Goal: Transaction & Acquisition: Obtain resource

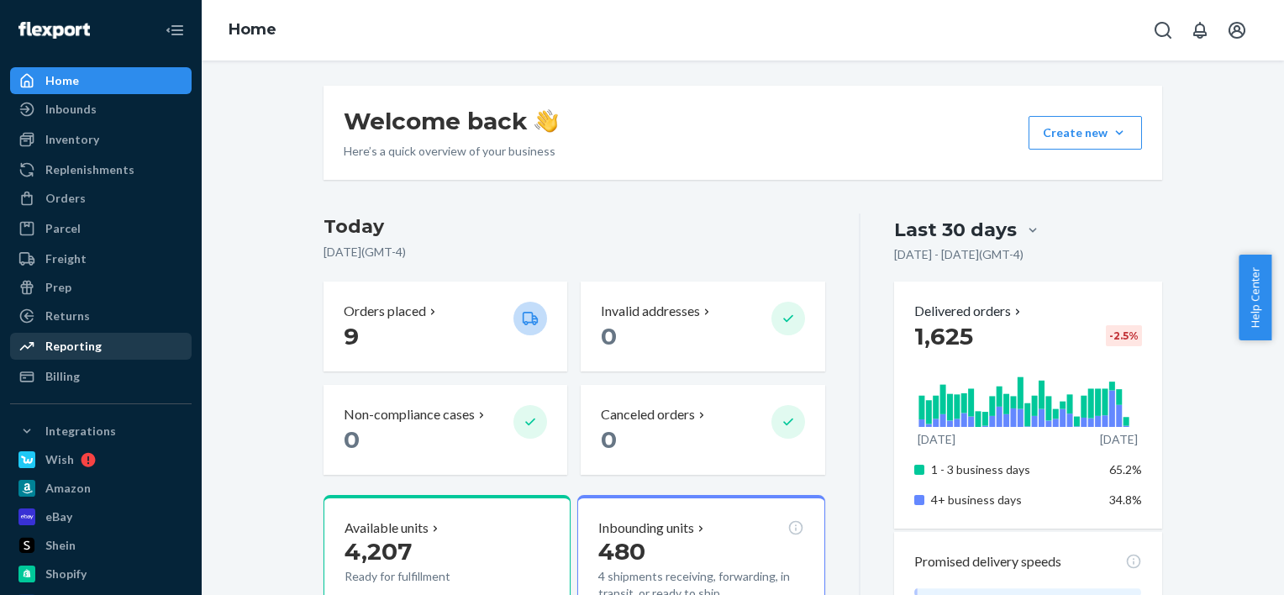
click at [96, 338] on div "Reporting" at bounding box center [73, 346] width 56 height 17
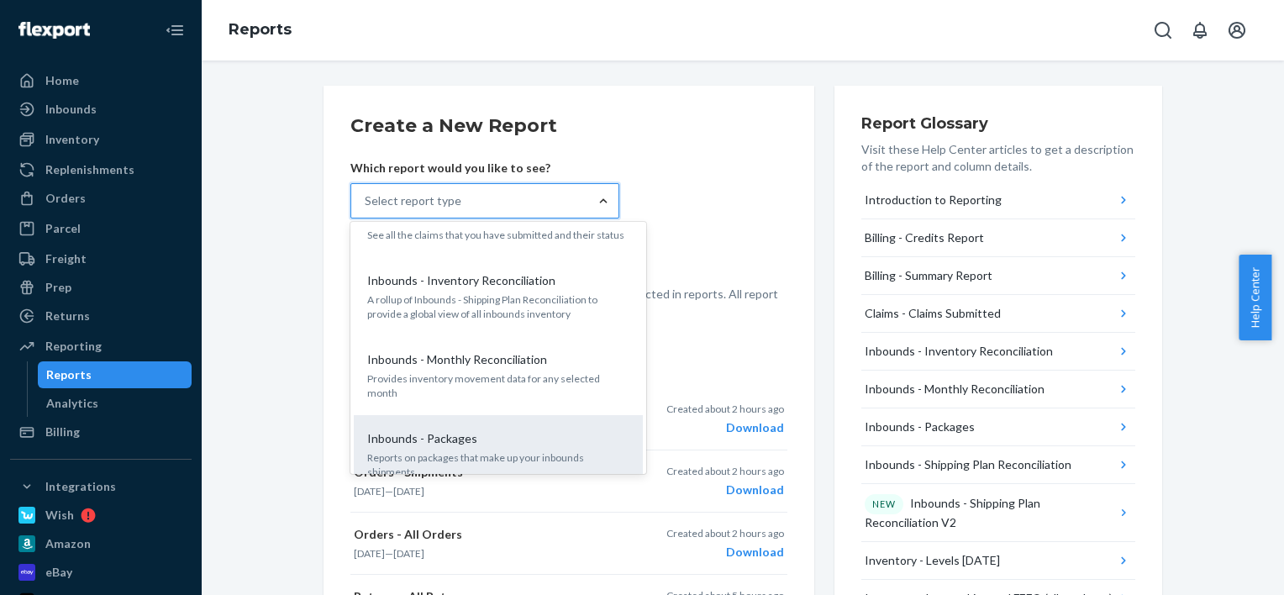
scroll to position [240, 0]
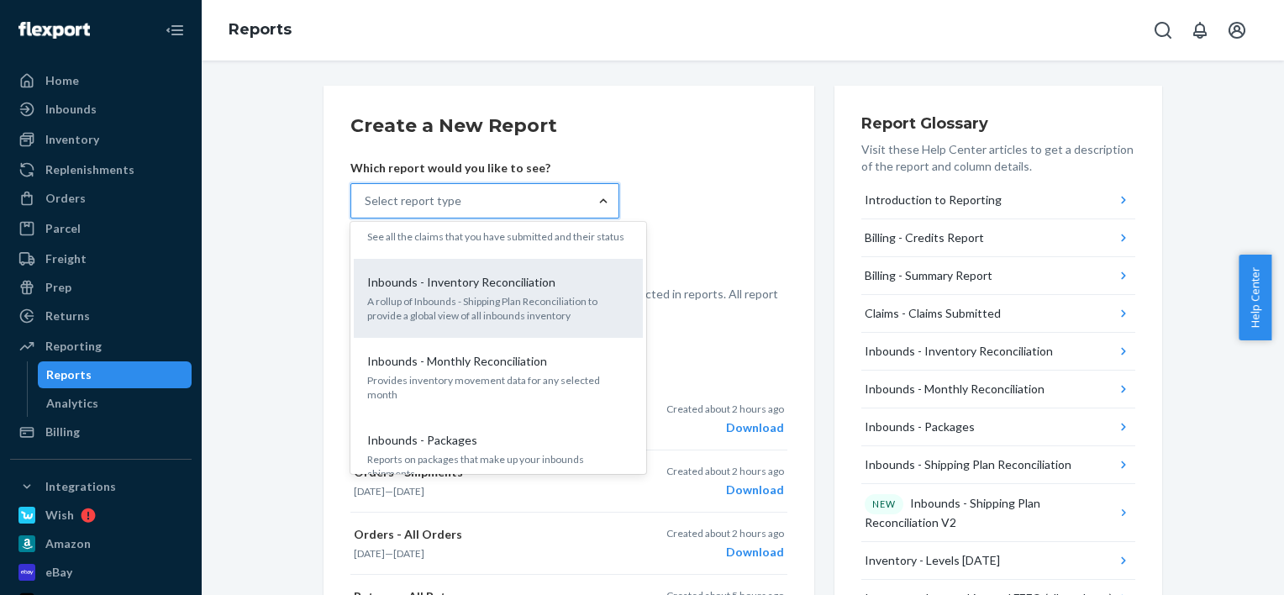
click at [467, 282] on p "Inbounds - Inventory Reconciliation" at bounding box center [461, 282] width 188 height 17
click at [366, 209] on input "option Inbounds - Inventory Reconciliation focused, 5 of 27. 27 results availab…" at bounding box center [366, 200] width 2 height 17
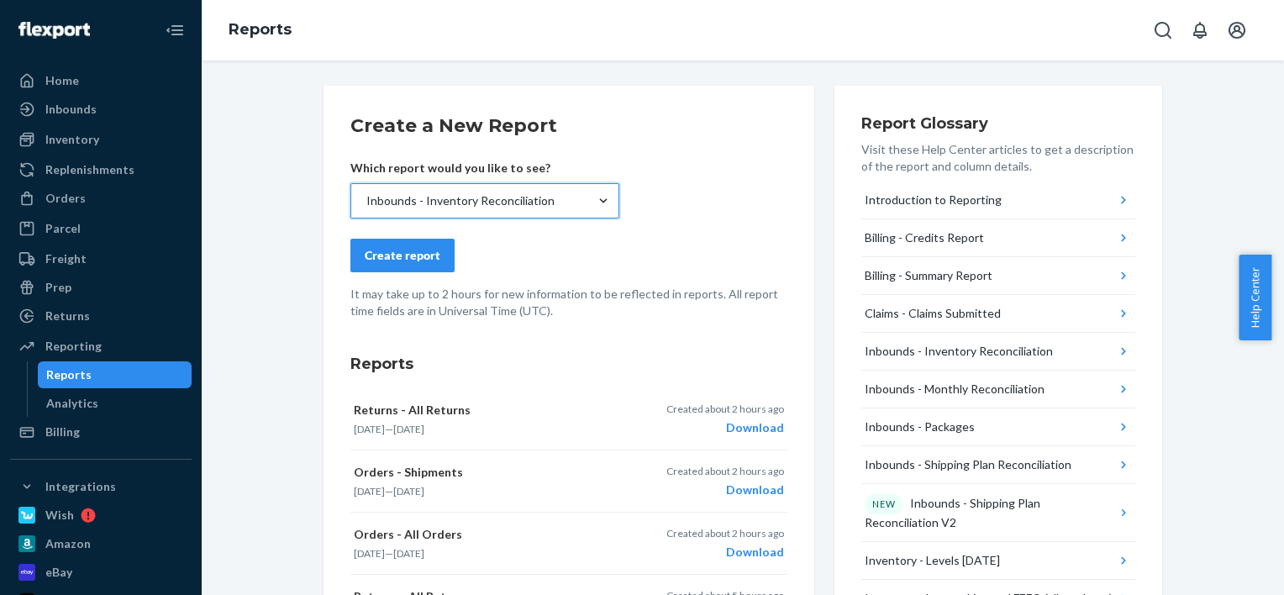
click at [413, 256] on div "Create report" at bounding box center [403, 255] width 76 height 17
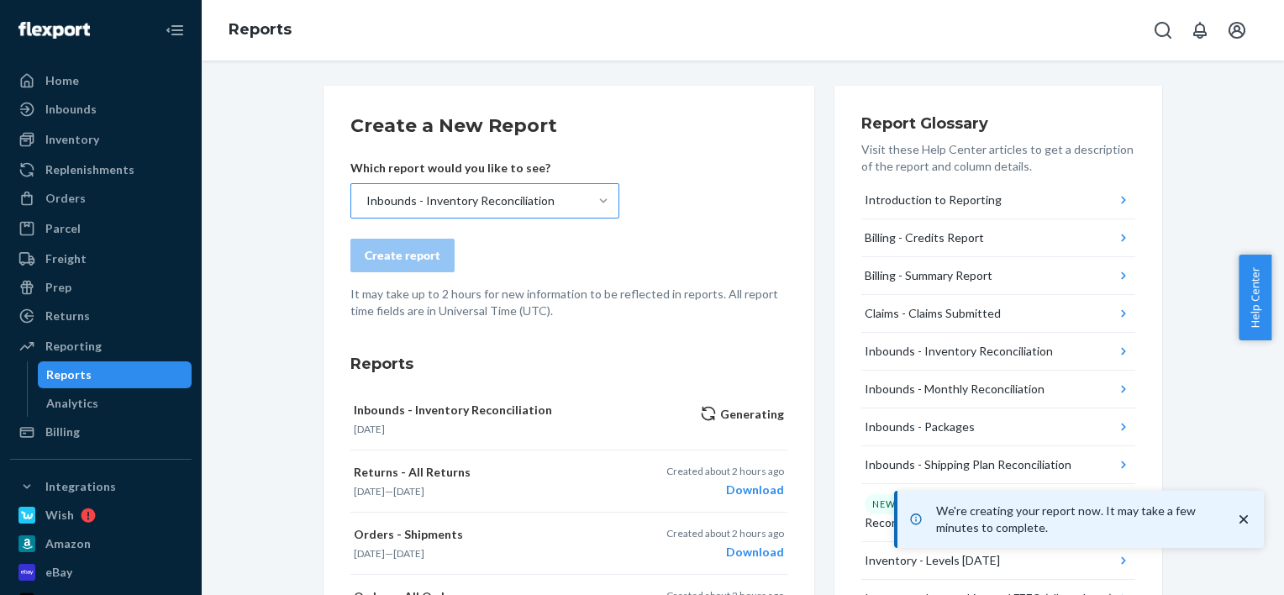
click at [544, 208] on div "Inbounds - Inventory Reconciliation" at bounding box center [469, 201] width 237 height 34
click at [366, 208] on input "Inbounds - Inventory Reconciliation" at bounding box center [366, 200] width 2 height 17
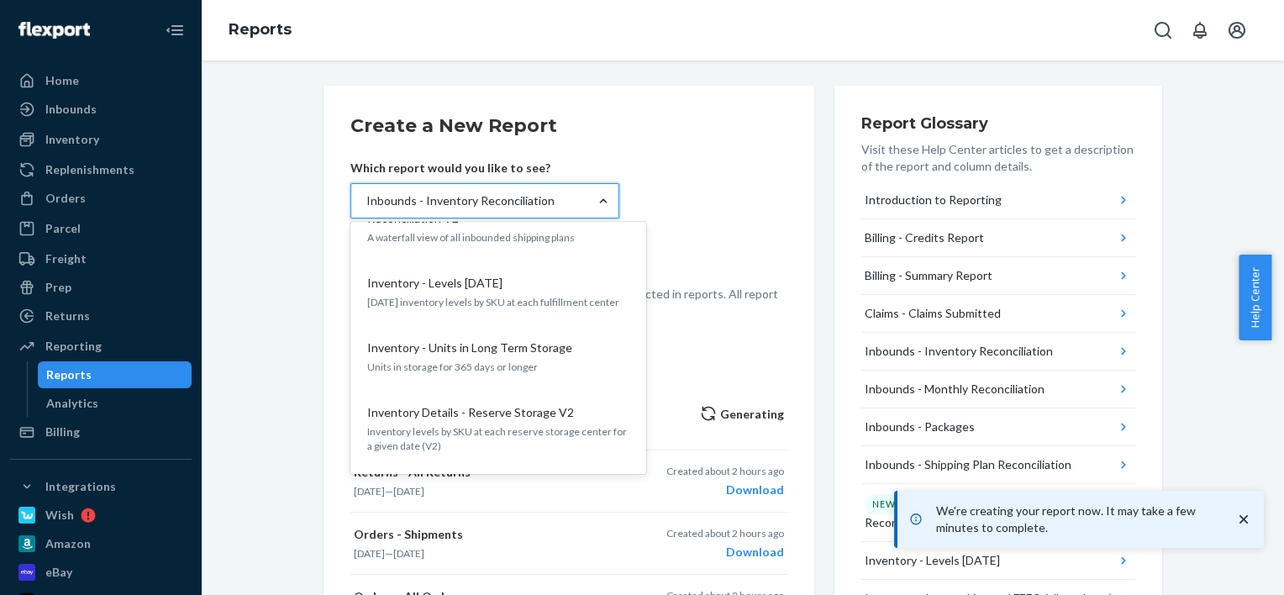
scroll to position [618, 0]
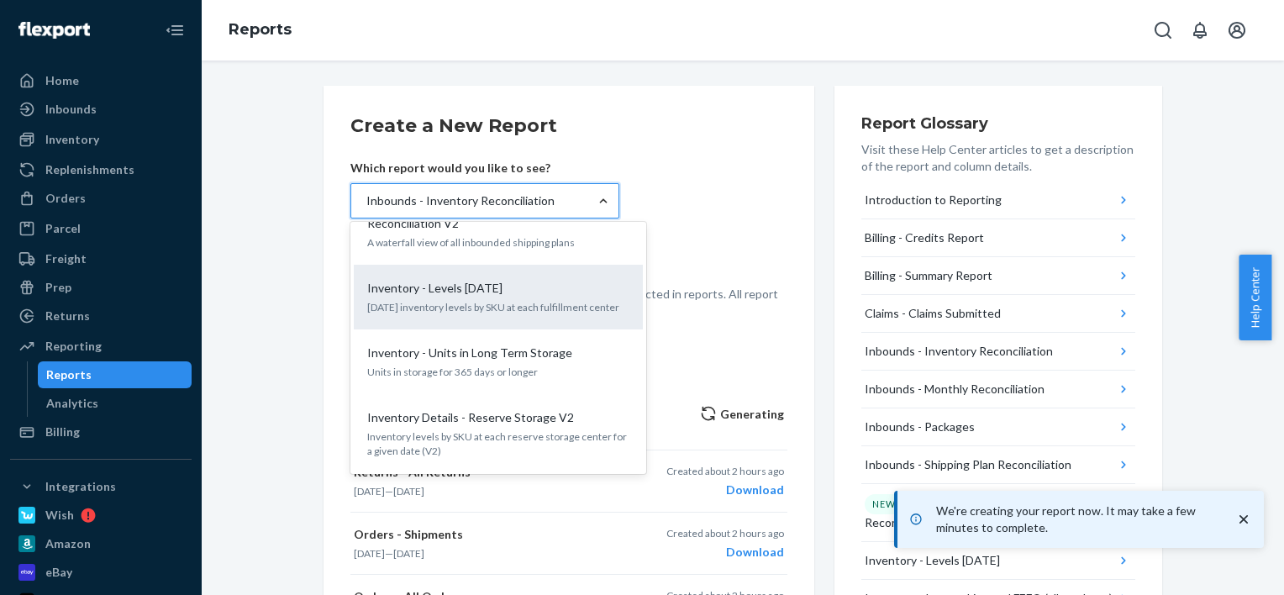
click at [446, 280] on p "Inventory - Levels [DATE]" at bounding box center [434, 288] width 135 height 17
click at [366, 209] on input "option Inbounds - Inventory Reconciliation, selected. option Inventory - Levels…" at bounding box center [366, 200] width 2 height 17
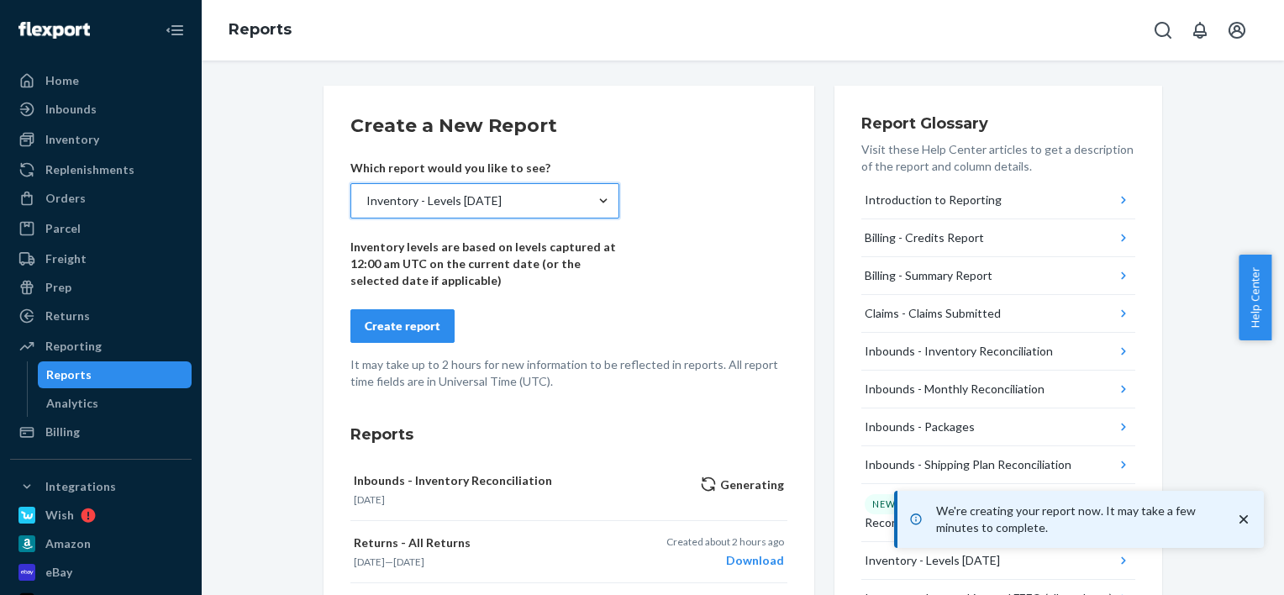
click at [378, 323] on div "Create report" at bounding box center [403, 326] width 76 height 17
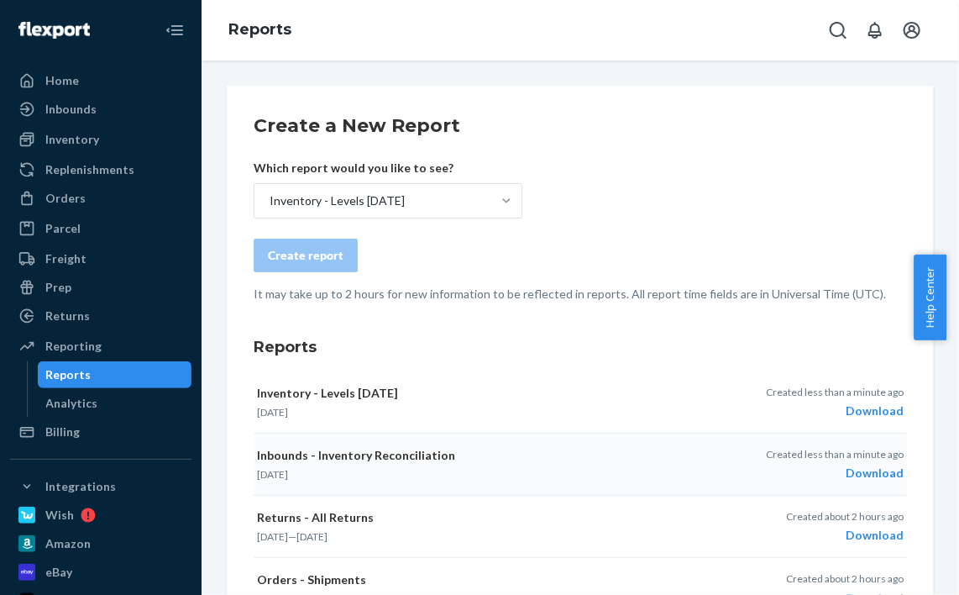
click at [874, 470] on div "Download" at bounding box center [835, 473] width 138 height 17
click at [861, 403] on div "Download" at bounding box center [835, 410] width 138 height 17
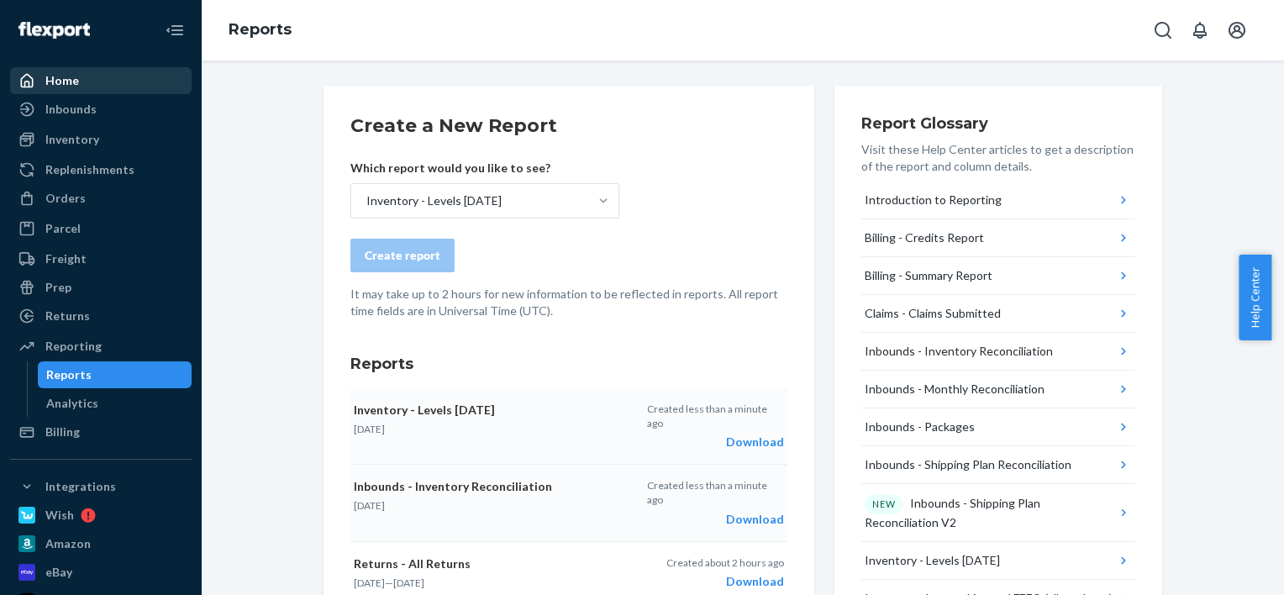
click at [101, 67] on link "Home" at bounding box center [100, 80] width 181 height 27
